Goal: Information Seeking & Learning: Learn about a topic

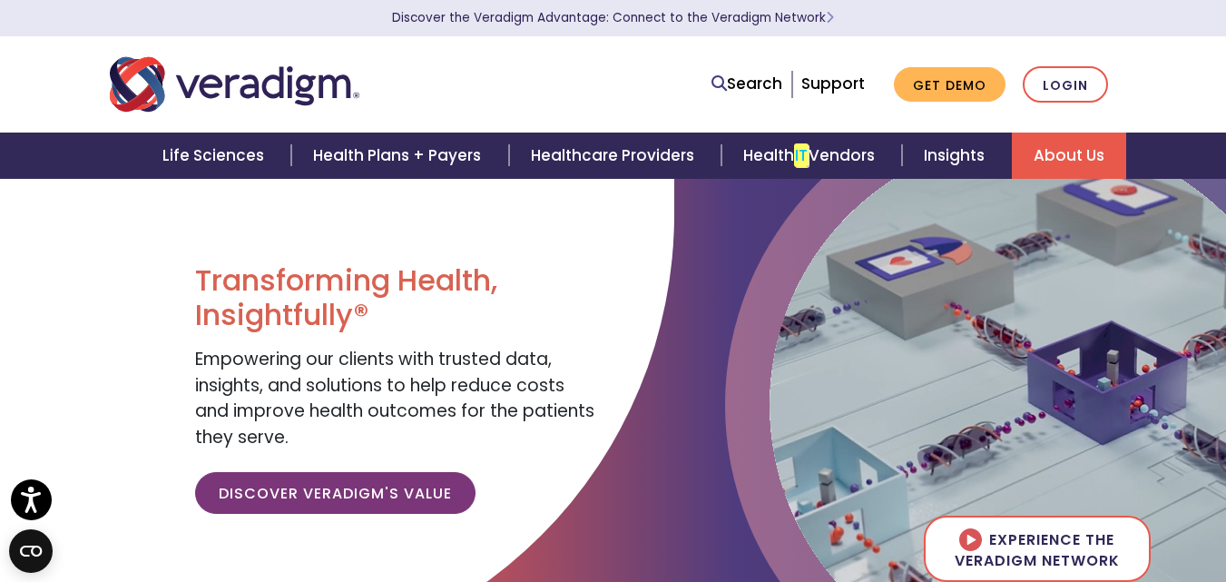
click at [1107, 145] on link "About Us" at bounding box center [1069, 156] width 114 height 46
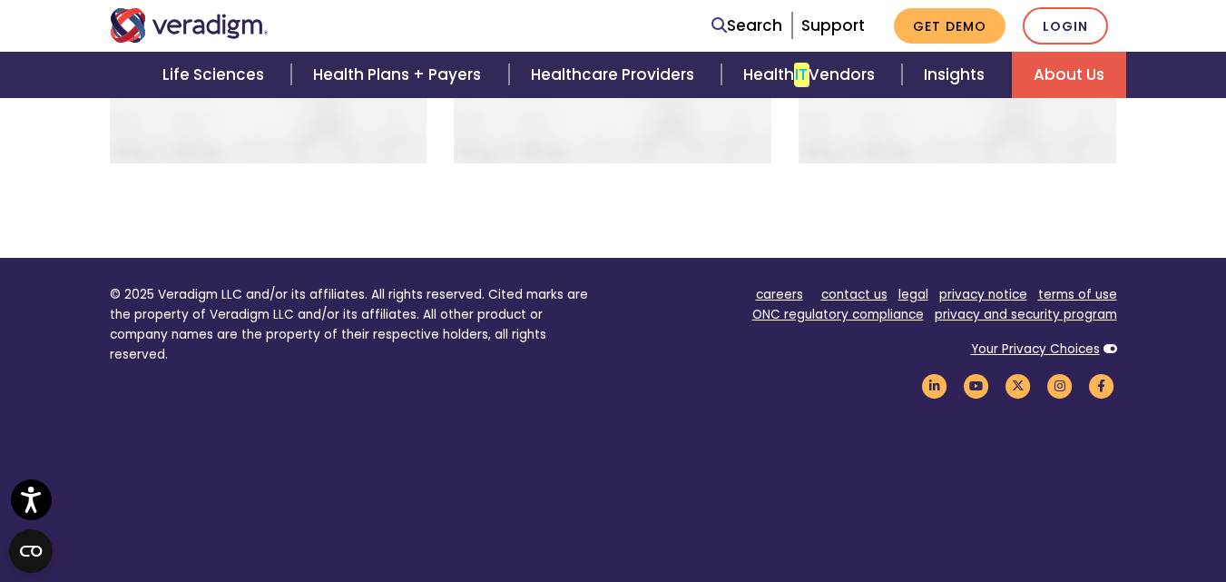
scroll to position [1551, 0]
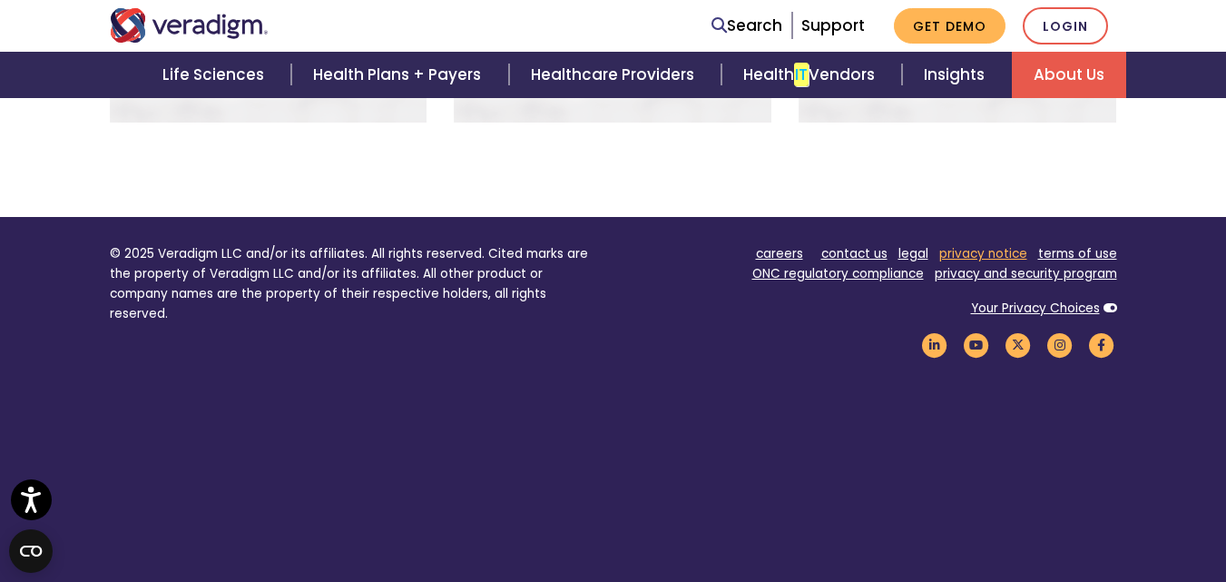
click at [1005, 245] on link "privacy notice" at bounding box center [983, 253] width 88 height 17
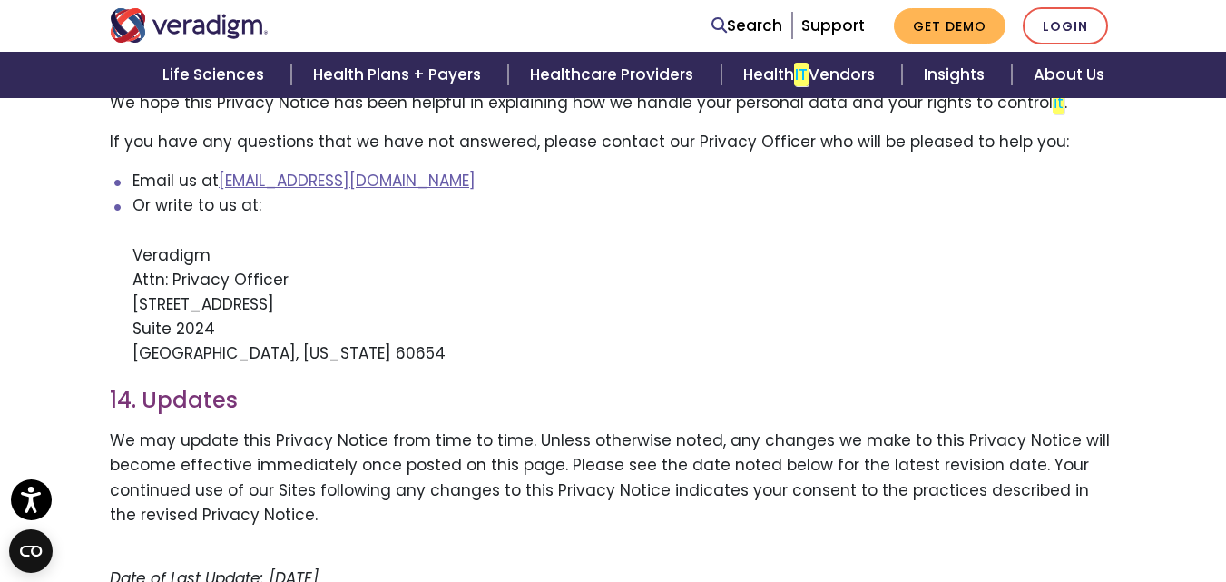
scroll to position [4174, 0]
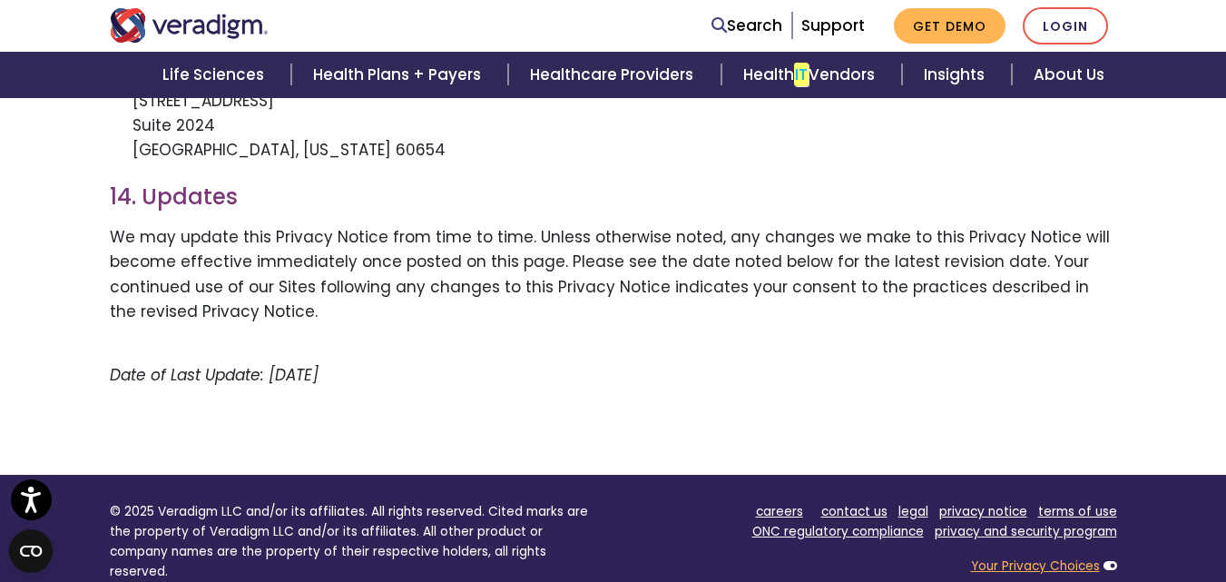
click at [1007, 557] on link "Your Privacy Choices" at bounding box center [1035, 565] width 129 height 17
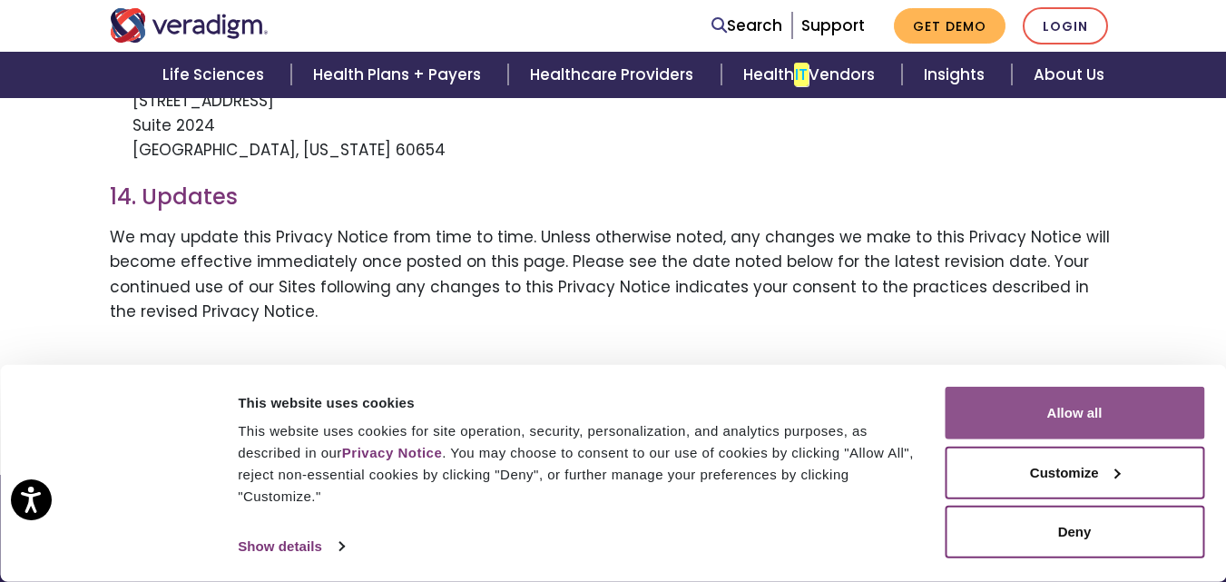
click at [1043, 414] on button "Allow all" at bounding box center [1075, 413] width 260 height 53
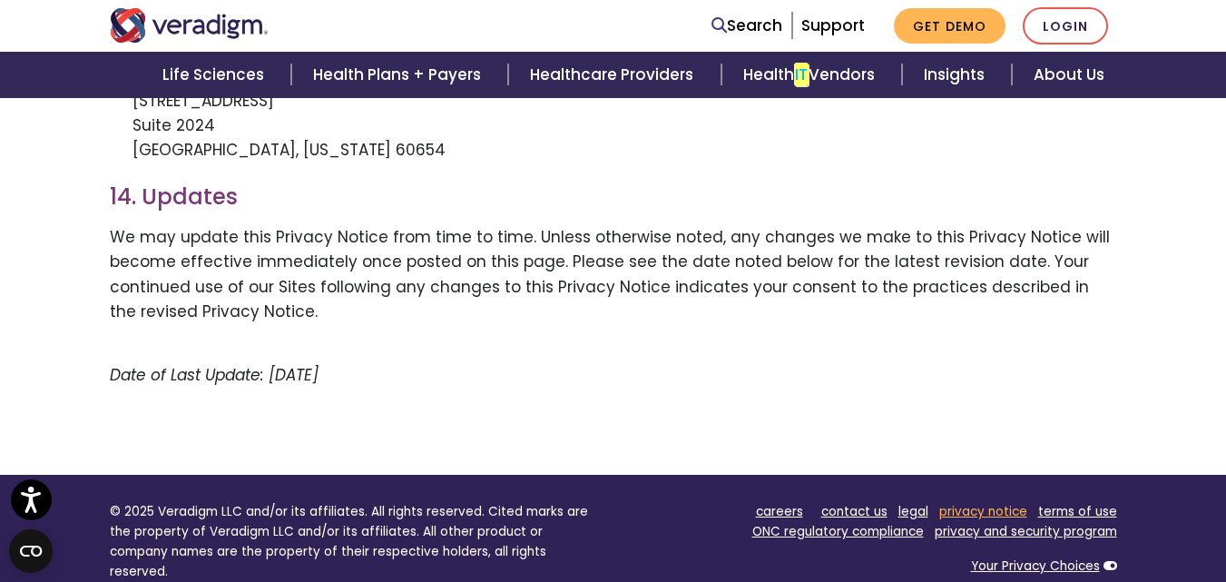
click at [988, 503] on link "privacy notice" at bounding box center [983, 511] width 88 height 17
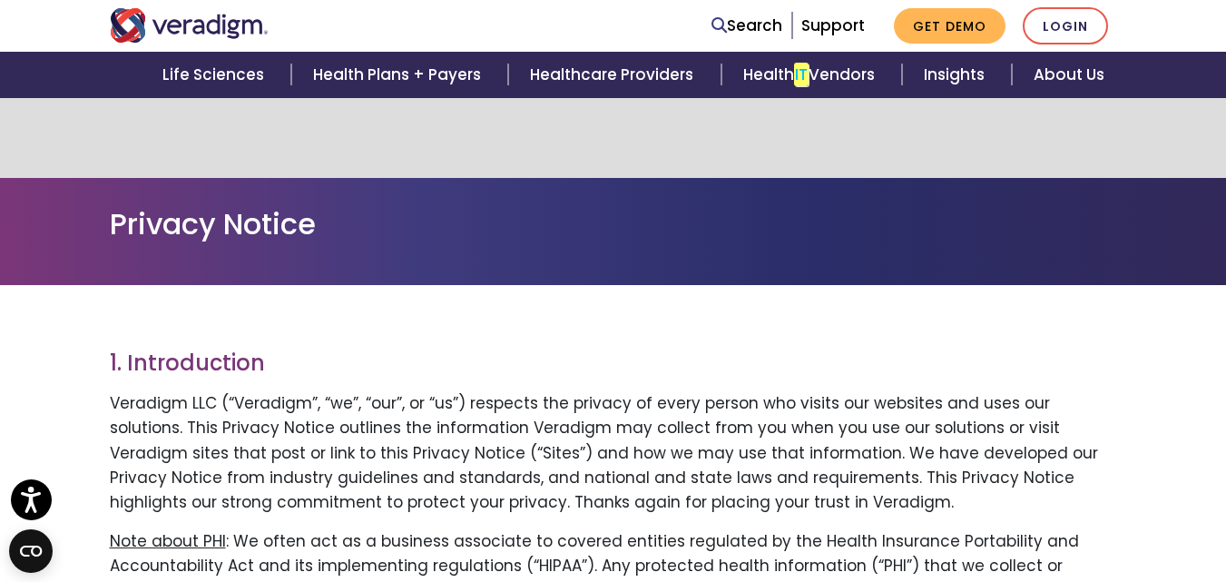
scroll to position [3811, 0]
